Goal: Check status: Check status

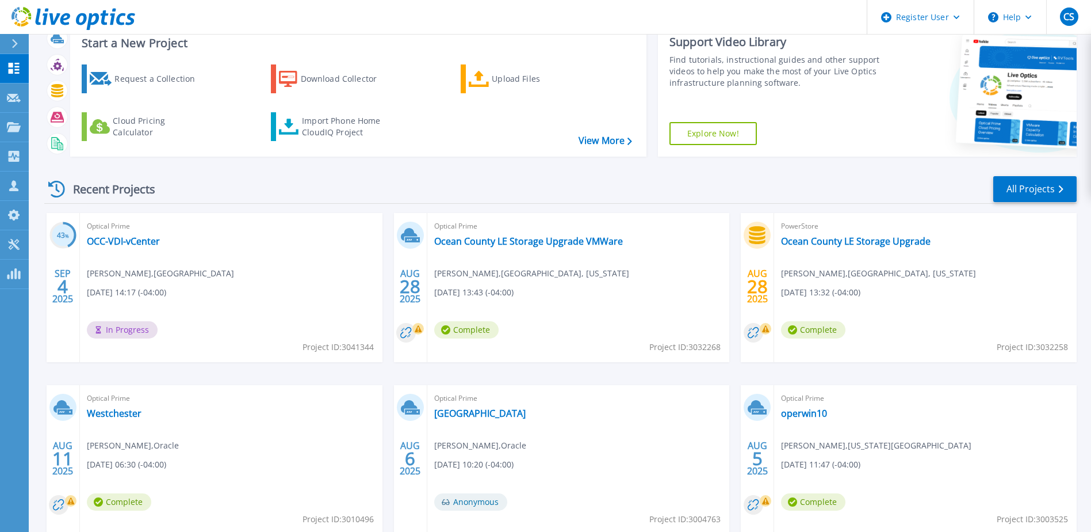
scroll to position [58, 0]
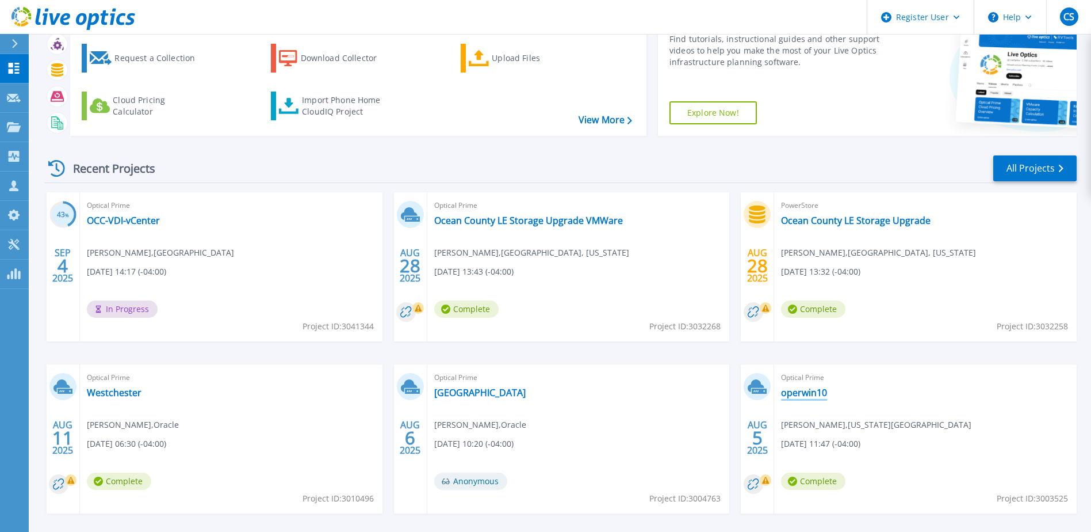
click at [806, 397] on link "operwin10" at bounding box center [804, 393] width 46 height 12
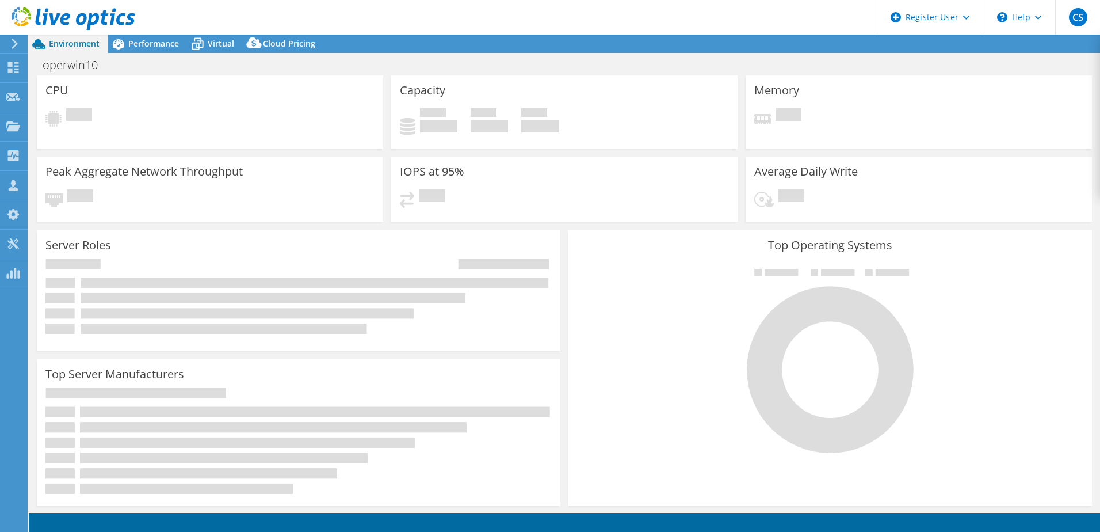
select select "USD"
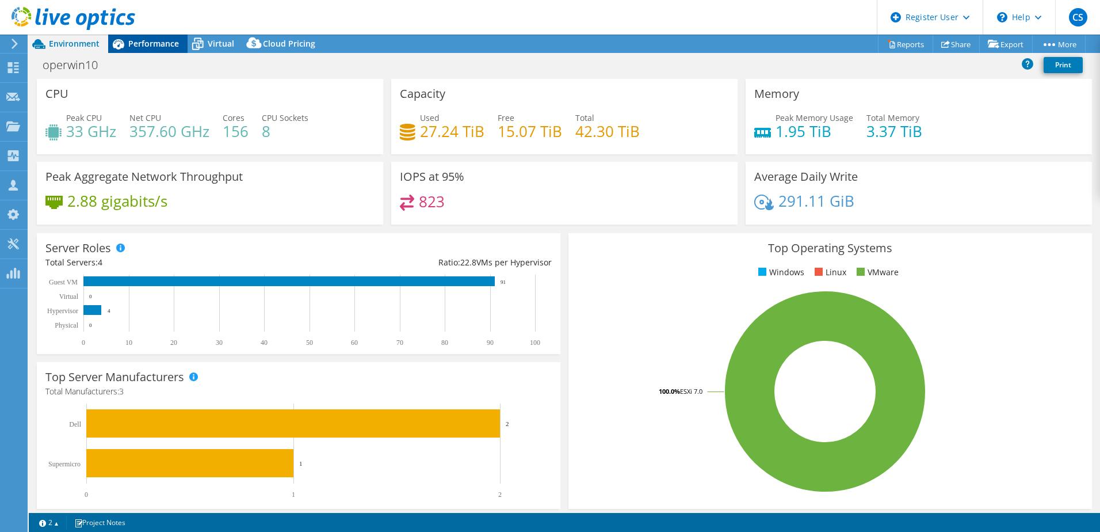
click at [144, 43] on span "Performance" at bounding box center [153, 43] width 51 height 11
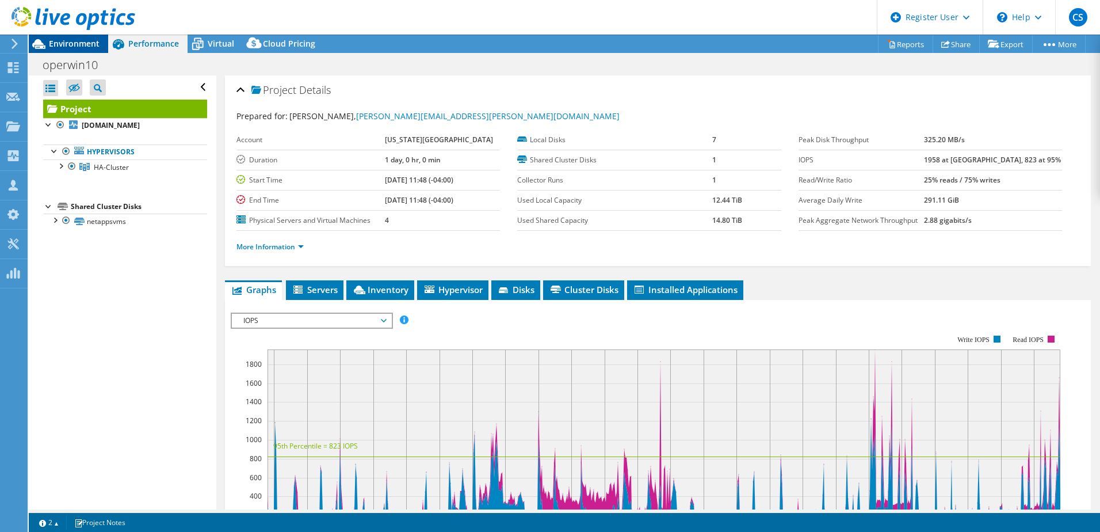
click at [62, 41] on span "Environment" at bounding box center [74, 43] width 51 height 11
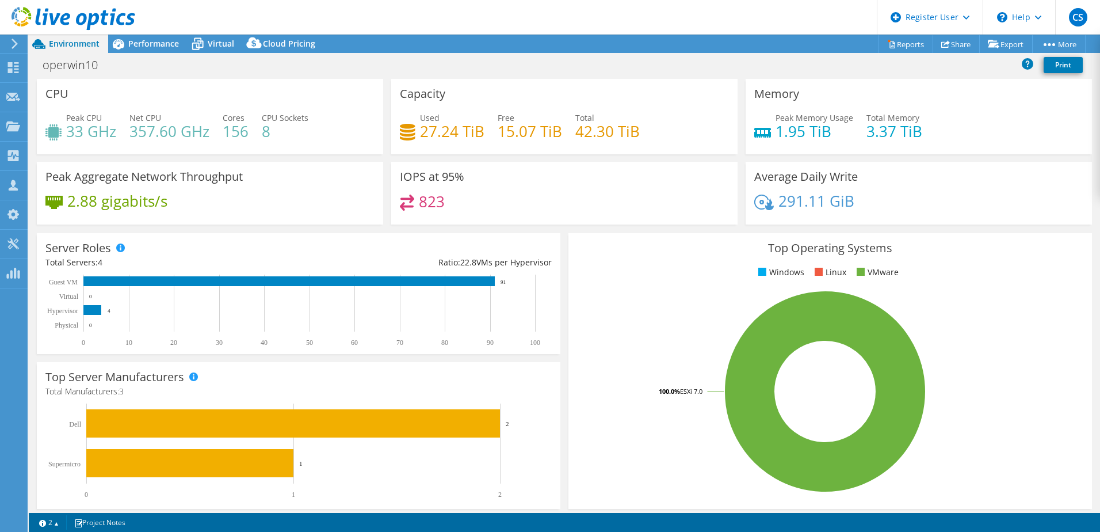
click at [66, 16] on icon at bounding box center [74, 19] width 124 height 24
